Goal: Check status

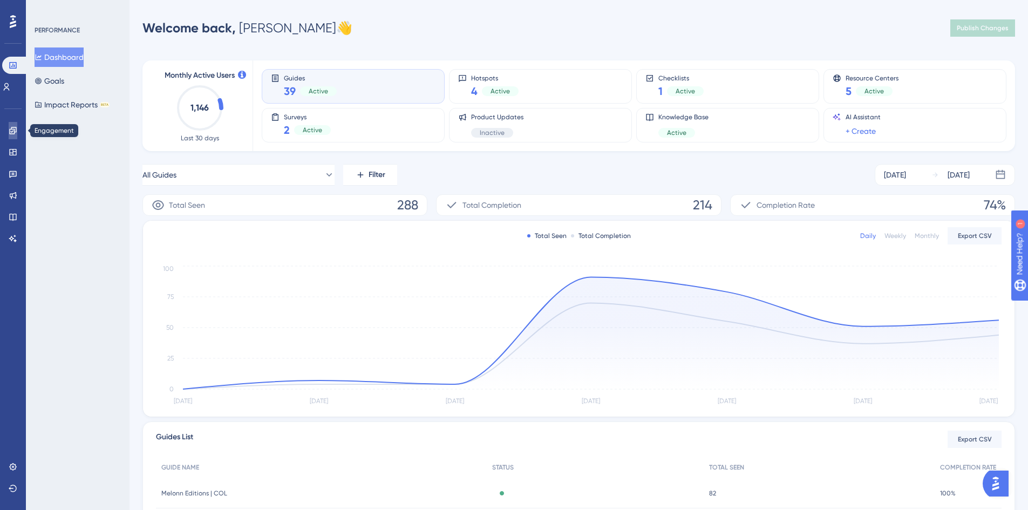
click at [17, 125] on link at bounding box center [13, 130] width 9 height 17
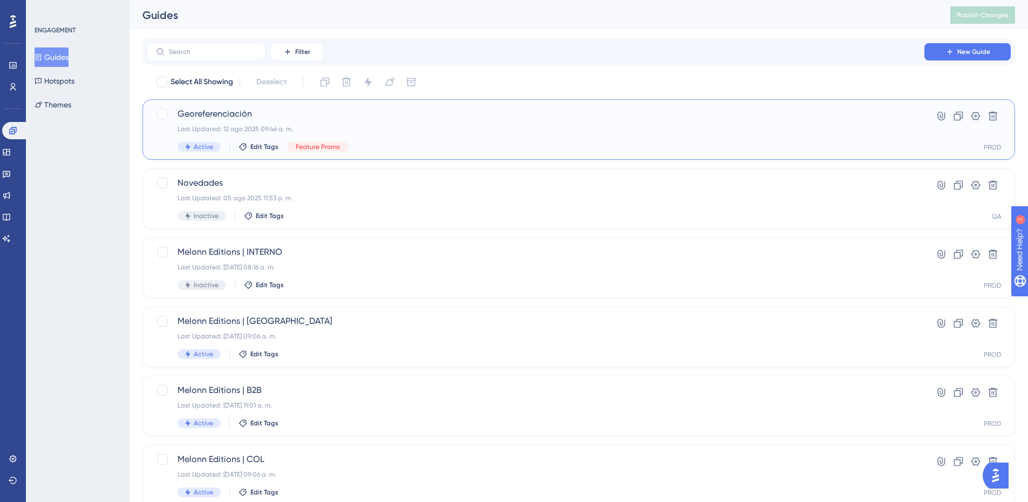
click at [254, 117] on span "Georeferenciación" at bounding box center [536, 113] width 716 height 13
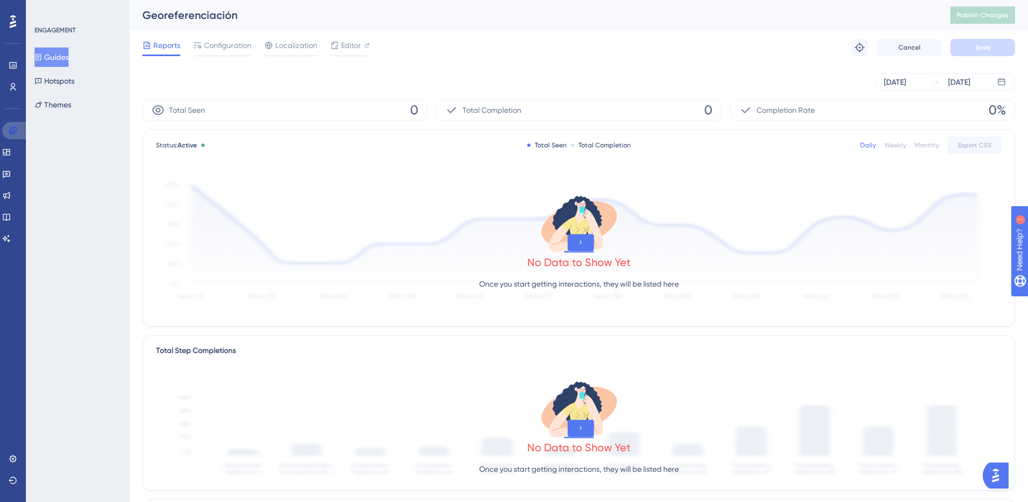
click at [6, 132] on link at bounding box center [15, 130] width 26 height 17
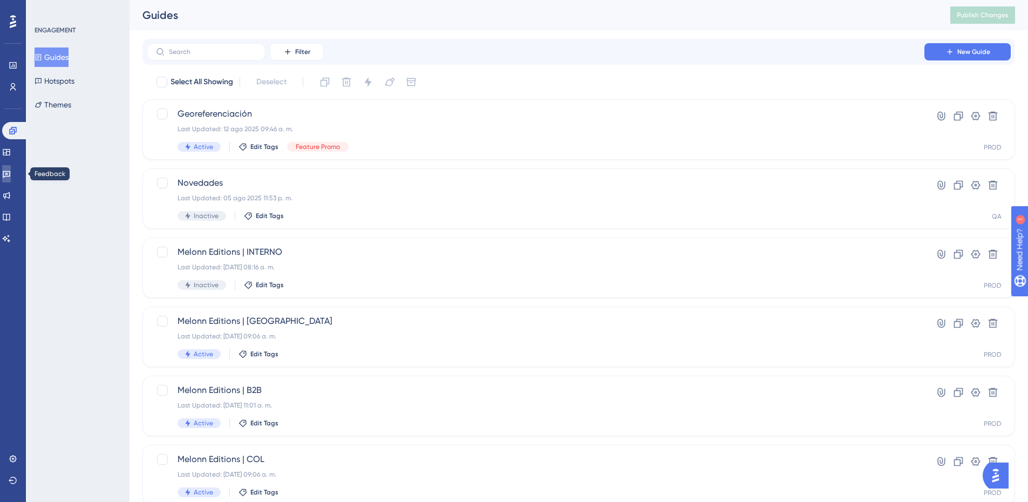
click at [6, 174] on link at bounding box center [6, 173] width 9 height 17
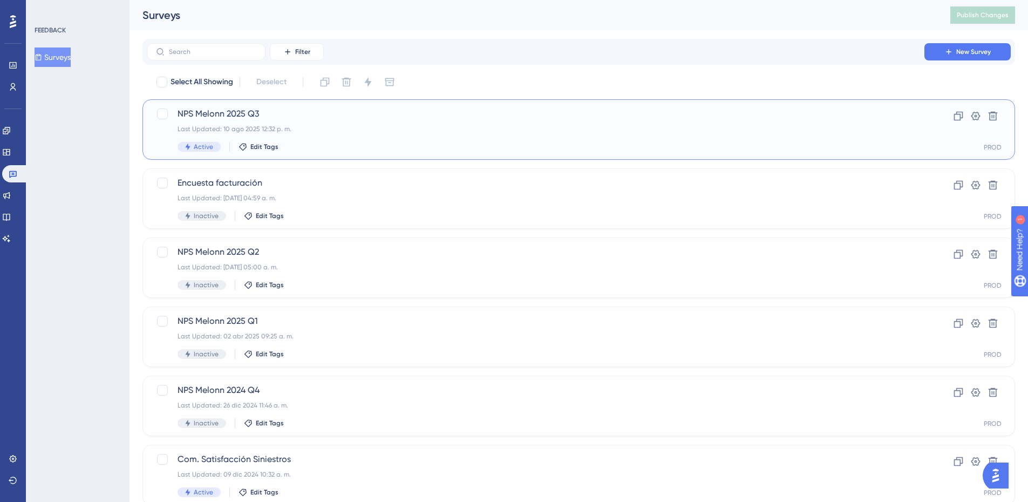
click at [273, 108] on span "NPS Melonn 2025 Q3" at bounding box center [536, 113] width 716 height 13
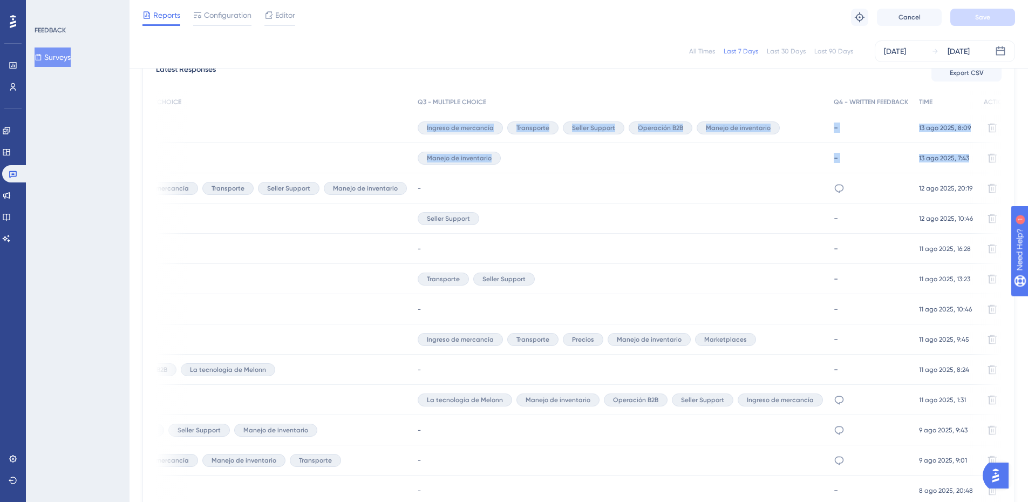
scroll to position [324, 8]
drag, startPoint x: 705, startPoint y: 136, endPoint x: 1000, endPoint y: 167, distance: 297.6
click at [1000, 167] on div "Latest Responses Export CSV USER ID Q1 - NPS RATING Q2 - MULTIPLE CHOICE Q3 - M…" at bounding box center [579, 336] width 873 height 573
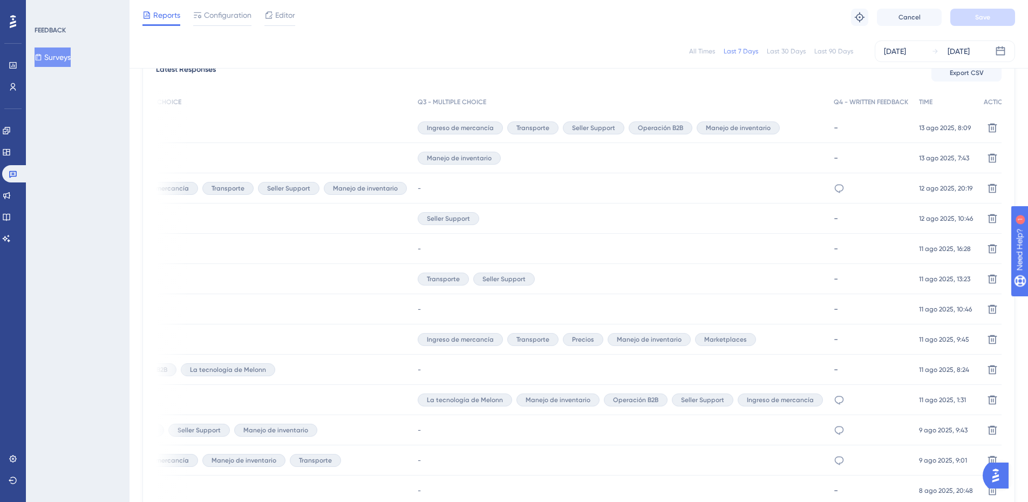
click at [679, 80] on div "Latest Responses Export CSV" at bounding box center [579, 72] width 846 height 19
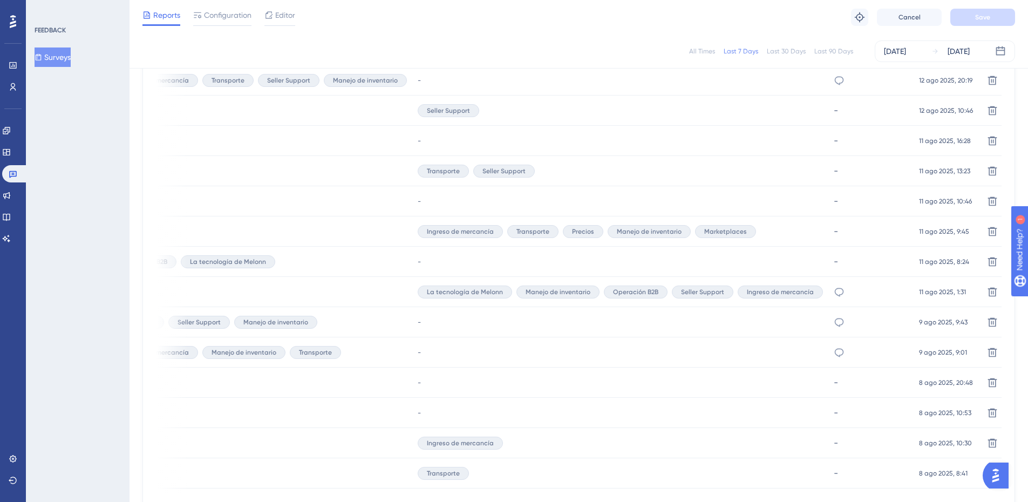
scroll to position [505, 8]
